Goal: Task Accomplishment & Management: Complete application form

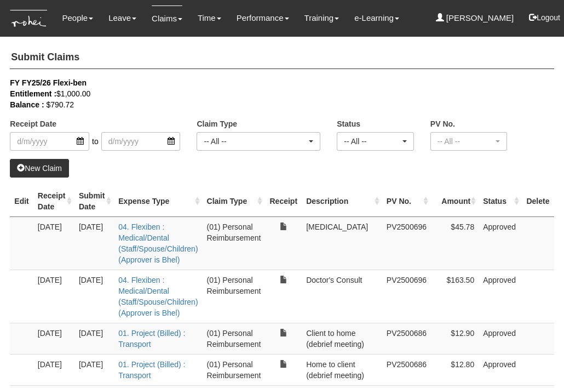
select select "50"
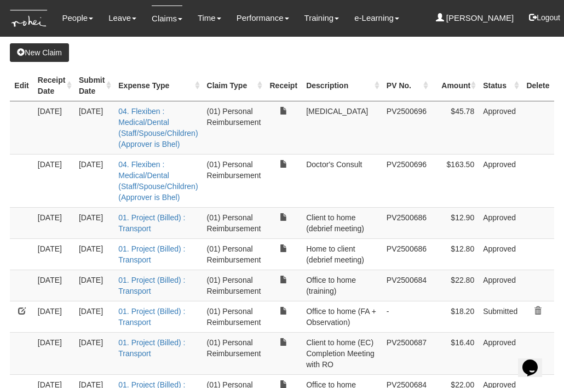
scroll to position [117, 0]
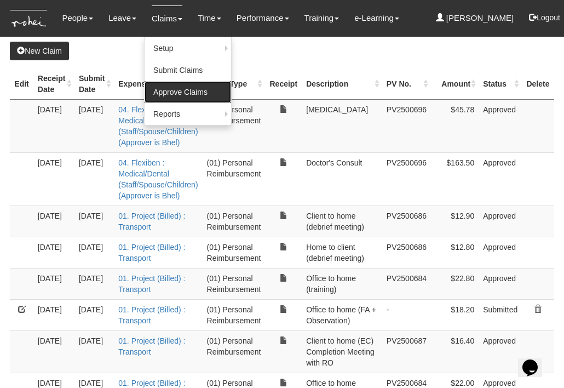
click at [171, 90] on link "Approve Claims" at bounding box center [188, 92] width 87 height 22
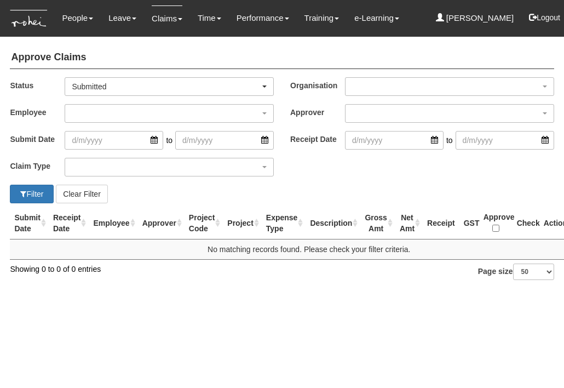
select select "50"
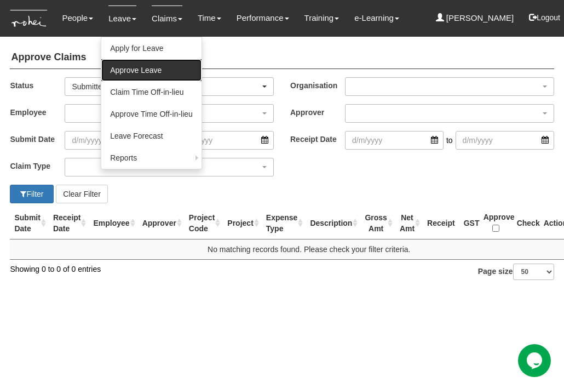
click at [128, 68] on link "Approve Leave" at bounding box center [151, 70] width 100 height 22
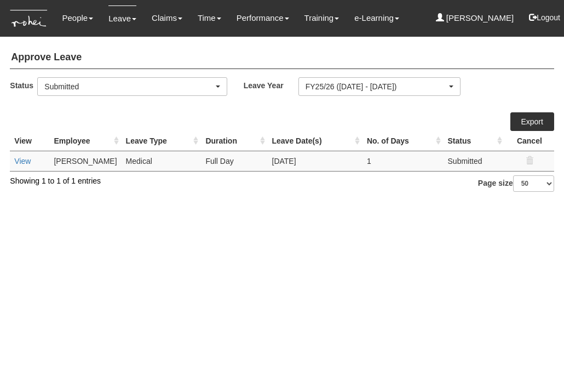
select select "50"
click at [25, 158] on link "View" at bounding box center [22, 161] width 16 height 9
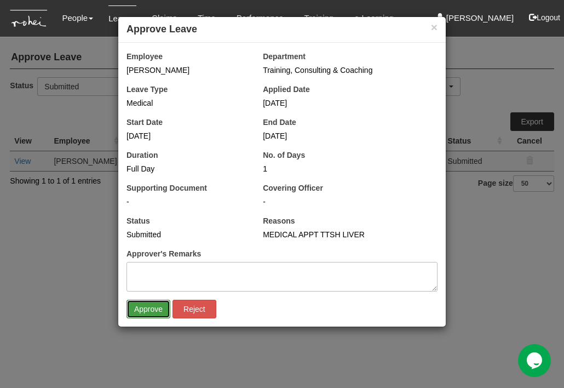
click at [145, 307] on input "Approve" at bounding box center [148, 309] width 44 height 19
select select "50"
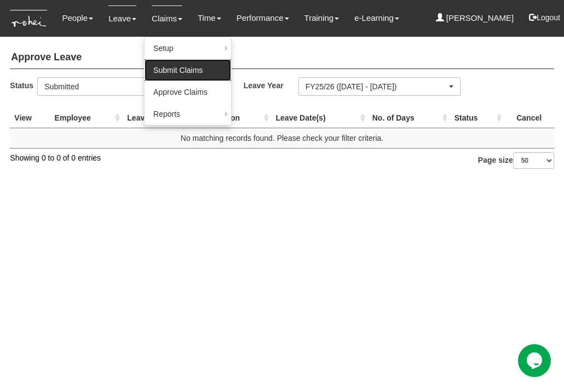
click at [164, 65] on link "Submit Claims" at bounding box center [188, 70] width 87 height 22
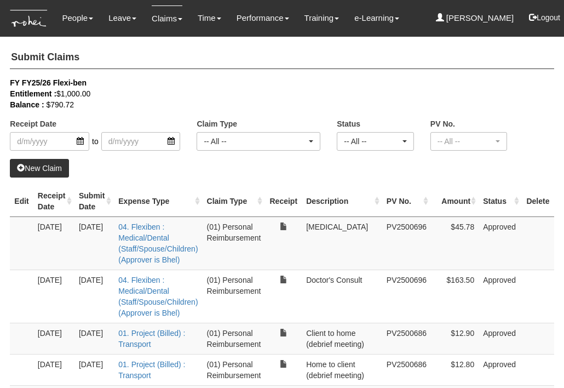
select select "50"
click at [73, 202] on th "Receipt Date" at bounding box center [53, 201] width 41 height 31
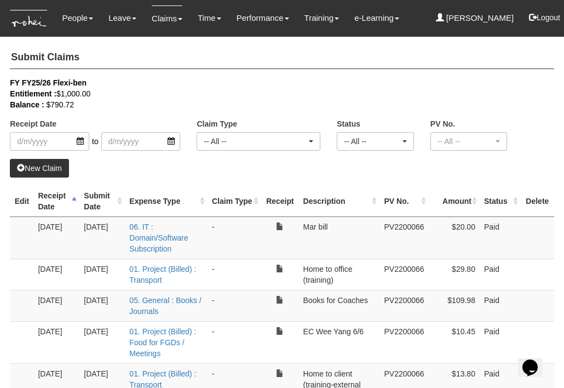
click at [73, 205] on th "Receipt Date" at bounding box center [56, 201] width 46 height 31
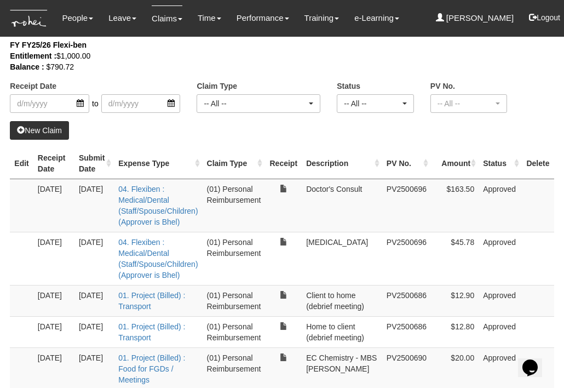
scroll to position [39, 0]
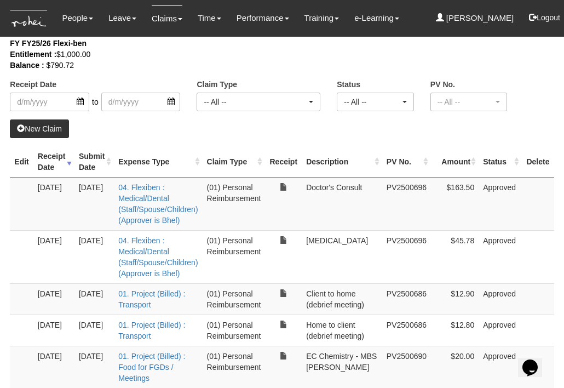
click at [42, 127] on link "New Claim" at bounding box center [39, 128] width 59 height 19
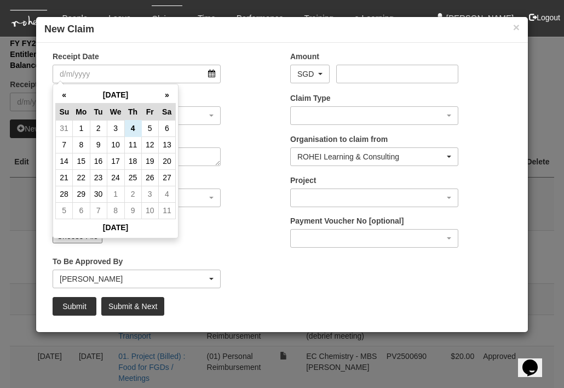
click at [129, 251] on div "Upload Receipt Choose File" at bounding box center [163, 233] width 238 height 36
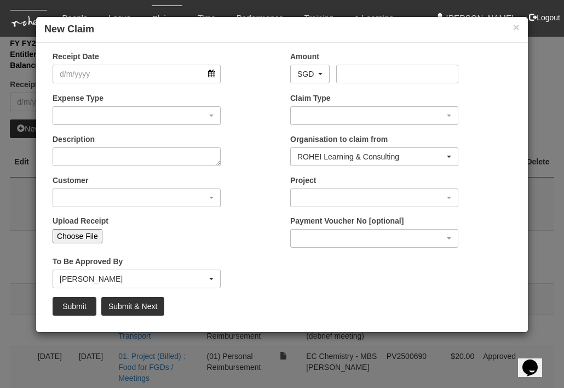
click at [82, 238] on input "Choose File" at bounding box center [78, 236] width 50 height 14
type input "C:\fakepath\20250902_112320.jpg"
type input "Choose Another File"
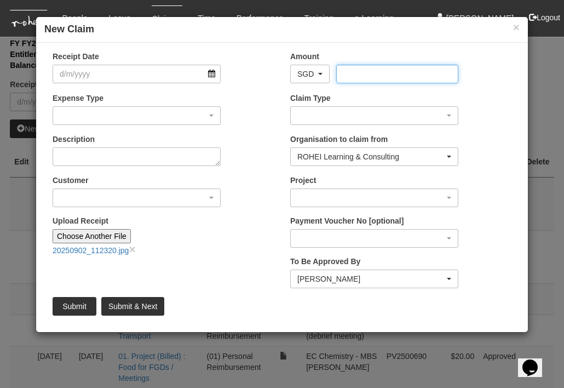
click at [398, 72] on input "Amount" at bounding box center [397, 74] width 122 height 19
type input "150.4"
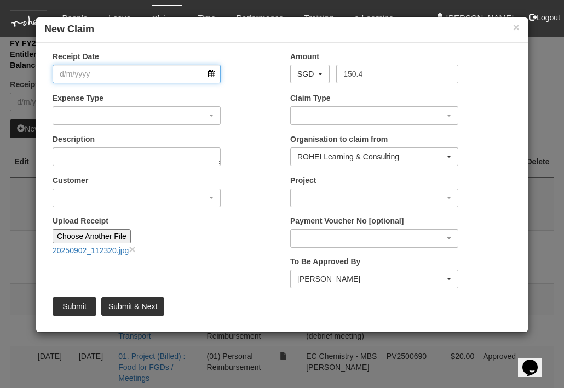
click at [180, 73] on input "Receipt Date" at bounding box center [137, 74] width 168 height 19
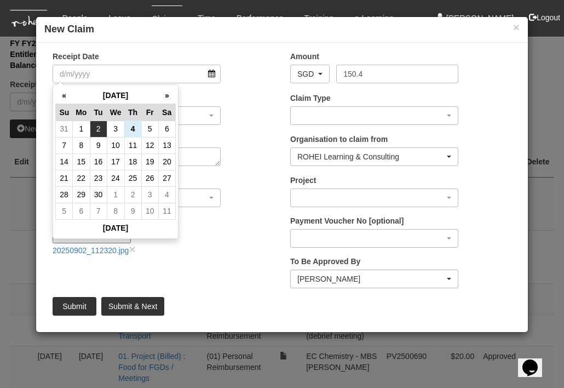
click at [100, 125] on td "2" at bounding box center [98, 128] width 17 height 16
type input "2/9/2025"
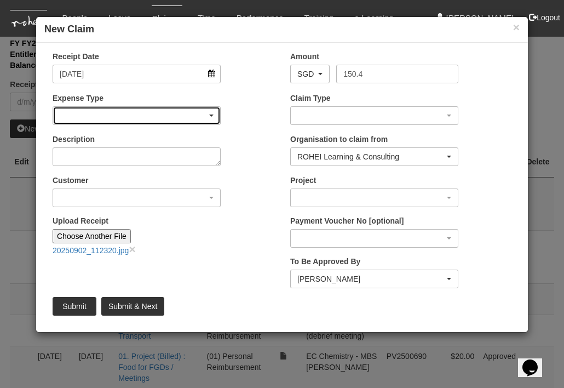
click at [112, 118] on div "button" at bounding box center [136, 116] width 167 height 18
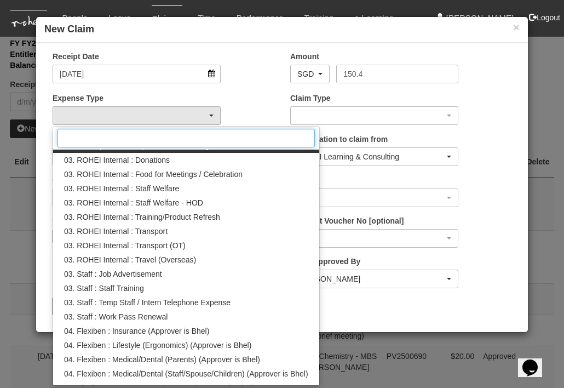
scroll to position [141, 0]
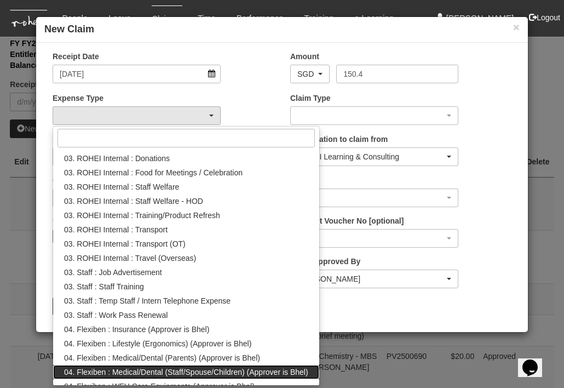
click at [146, 368] on span "04. Flexiben : Medical/Dental (Staff/Spouse/Children) (Approver is Bhel)" at bounding box center [186, 371] width 244 height 11
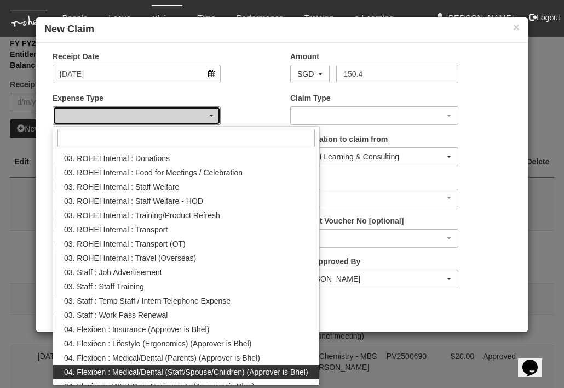
select select "146"
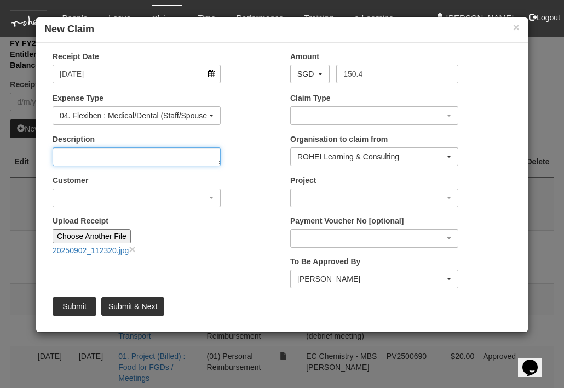
click at [154, 158] on textarea "Description" at bounding box center [137, 156] width 168 height 19
type textarea "Dental"
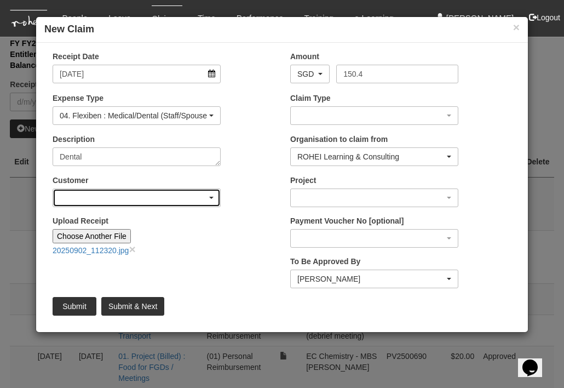
click at [210, 198] on span "button" at bounding box center [211, 198] width 4 height 2
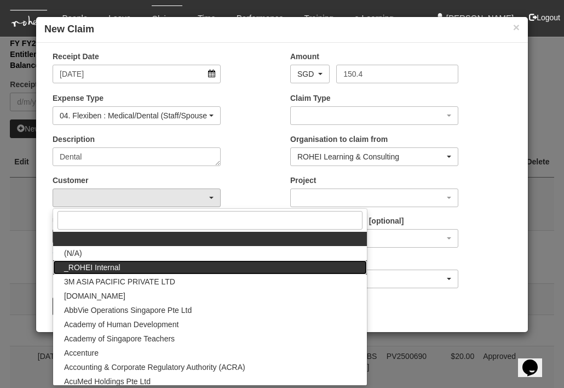
click at [135, 269] on link "_ROHEI Internal" at bounding box center [210, 267] width 314 height 14
select select "397"
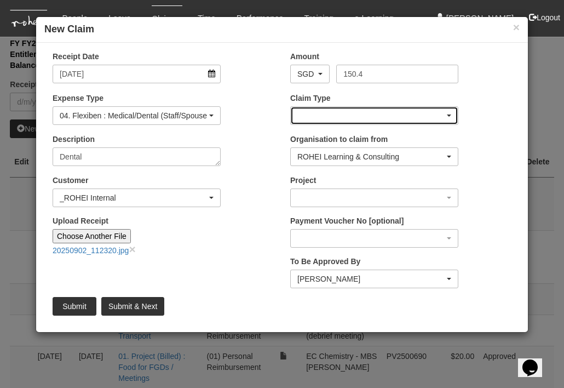
click at [358, 117] on div "button" at bounding box center [374, 116] width 167 height 18
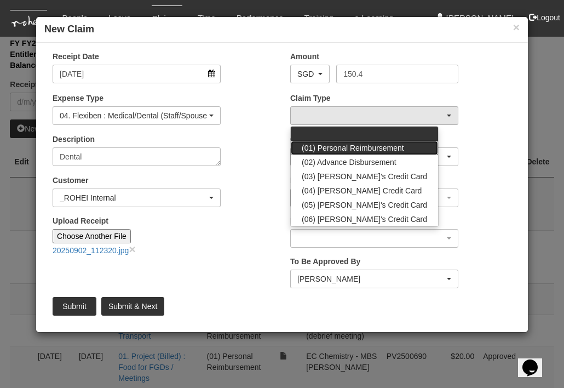
click at [351, 141] on link "(01) Personal Reimbursement" at bounding box center [364, 148] width 147 height 14
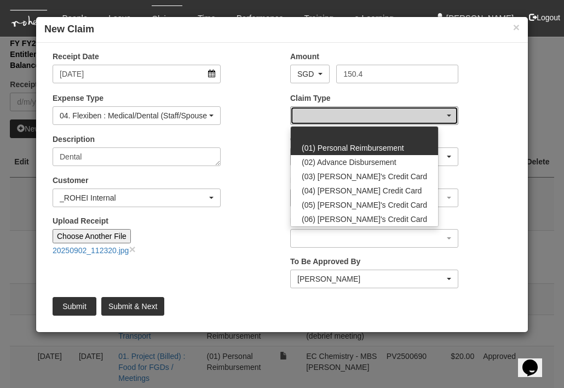
select select "14"
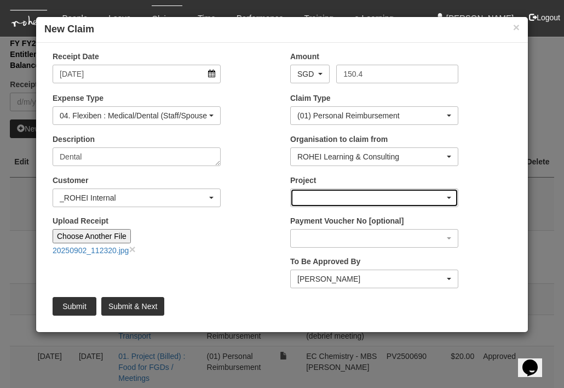
click at [336, 199] on div "button" at bounding box center [374, 198] width 167 height 18
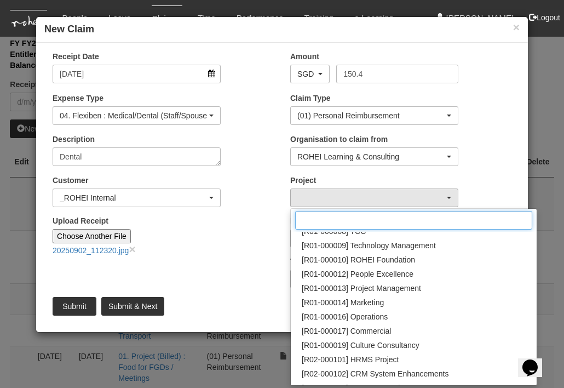
scroll to position [151, 0]
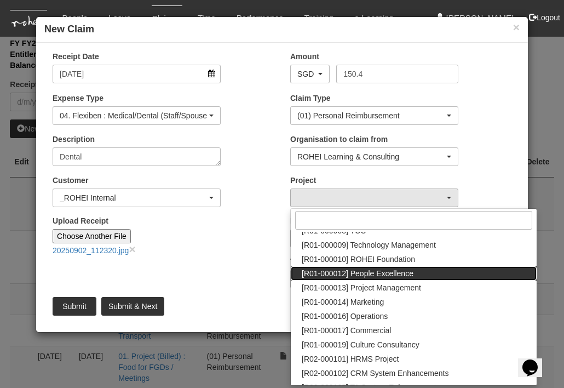
click at [376, 273] on span "[R01-000012] People Excellence" at bounding box center [358, 273] width 112 height 11
select select "1221"
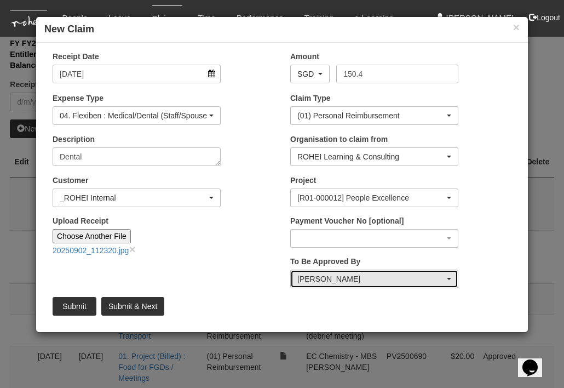
click at [376, 273] on div "Shuhui Lee" at bounding box center [370, 278] width 147 height 11
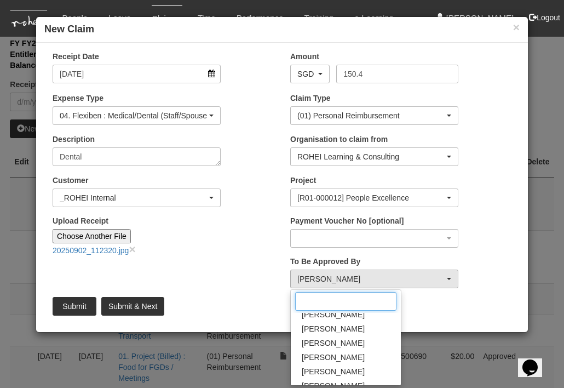
scroll to position [64, 0]
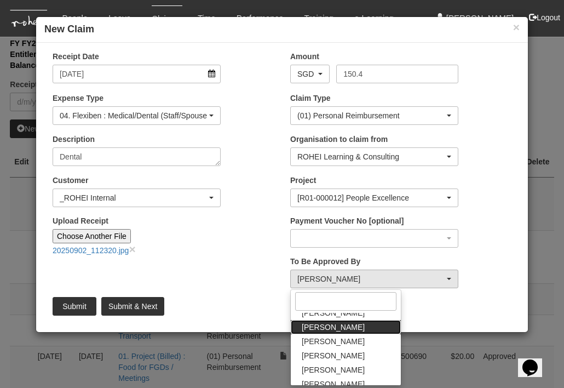
click at [350, 325] on span "Claribel Abadilla" at bounding box center [333, 326] width 63 height 11
select select "7c74568e-c65a-4e2f-b023-70974c8e3265"
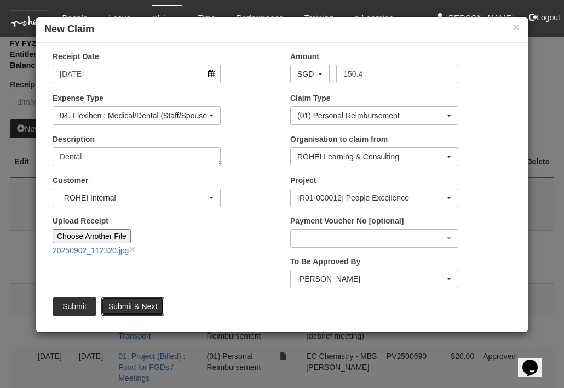
click at [125, 305] on input "Submit & Next" at bounding box center [132, 306] width 63 height 19
type input "Choose File"
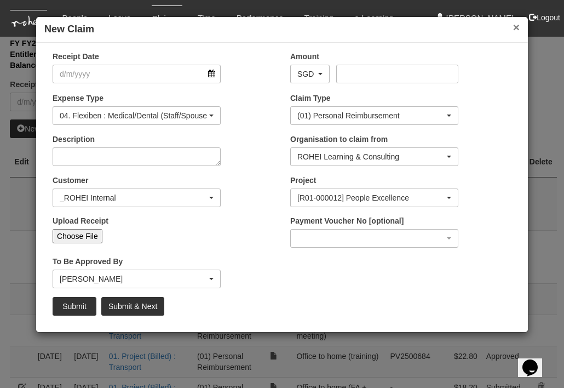
click at [516, 27] on button "×" at bounding box center [516, 26] width 7 height 11
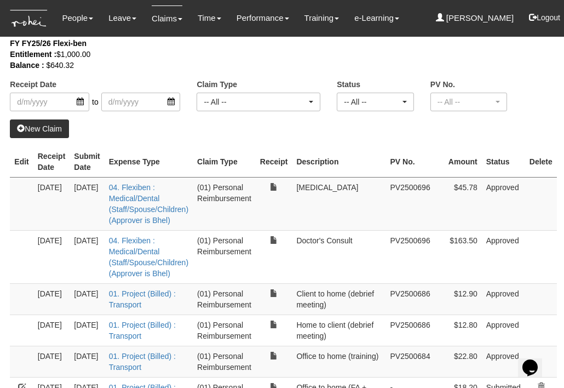
click at [63, 163] on th "Receipt Date" at bounding box center [51, 161] width 37 height 31
select select "50"
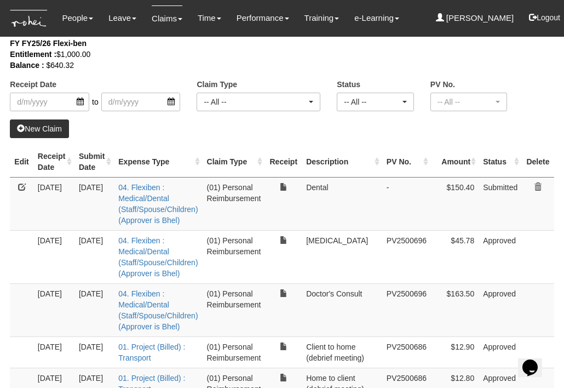
click at [73, 161] on th "Receipt Date" at bounding box center [53, 161] width 41 height 31
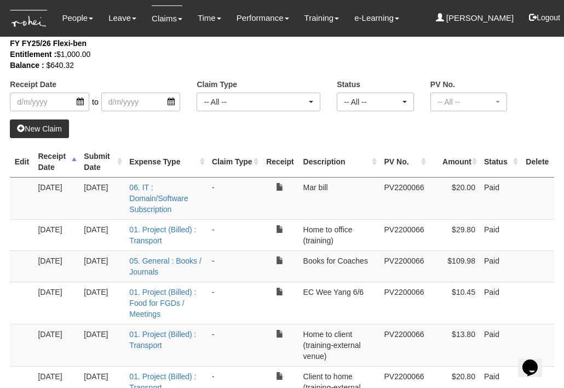
click at [73, 161] on th "Receipt Date" at bounding box center [56, 161] width 46 height 31
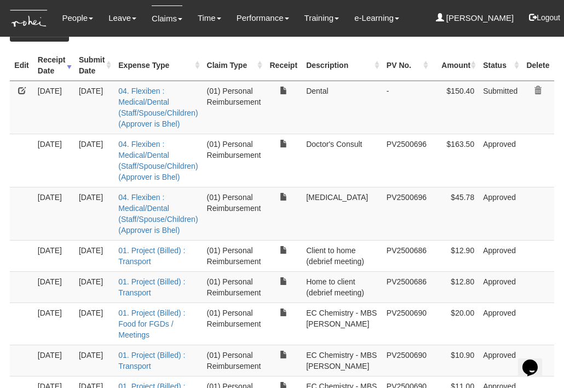
scroll to position [0, 0]
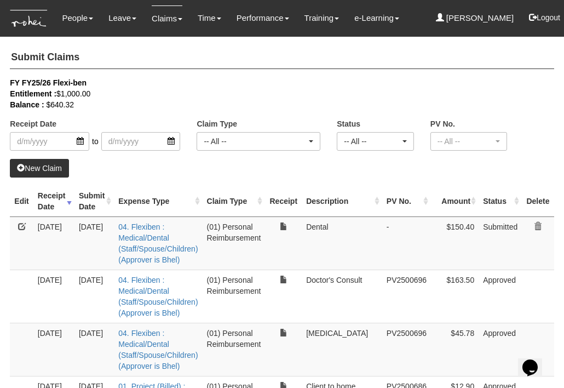
click at [31, 166] on link "New Claim" at bounding box center [39, 168] width 59 height 19
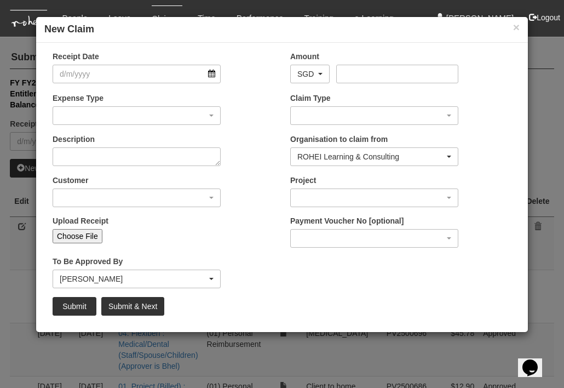
click at [73, 233] on input "Choose File" at bounding box center [78, 236] width 50 height 14
click at [319, 346] on div "× New Claim Receipt Date Amount AED AFN ALL AMD ANG AOA ARS AUD AWG AZN BAM BBD…" at bounding box center [282, 194] width 564 height 388
click at [517, 27] on button "×" at bounding box center [516, 26] width 7 height 11
